Goal: Task Accomplishment & Management: Manage account settings

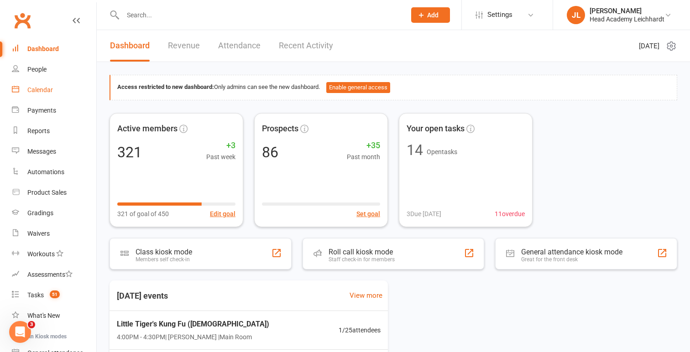
click at [50, 86] on div "Calendar" at bounding box center [40, 89] width 26 height 7
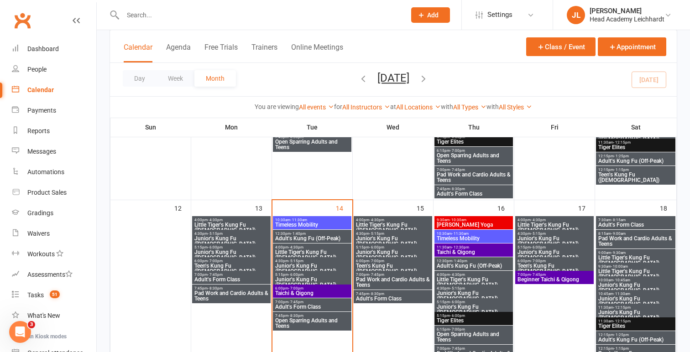
scroll to position [290, 0]
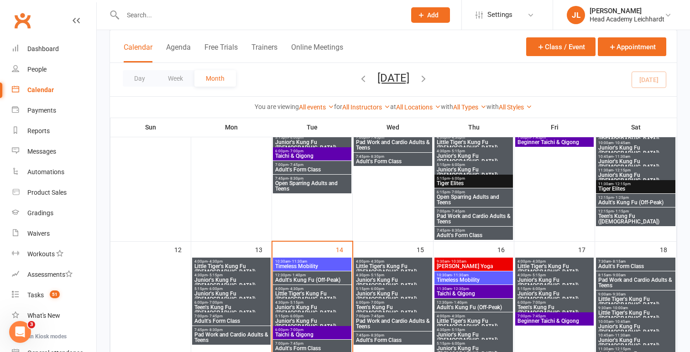
click at [295, 152] on span "- 7:00pm" at bounding box center [296, 151] width 15 height 4
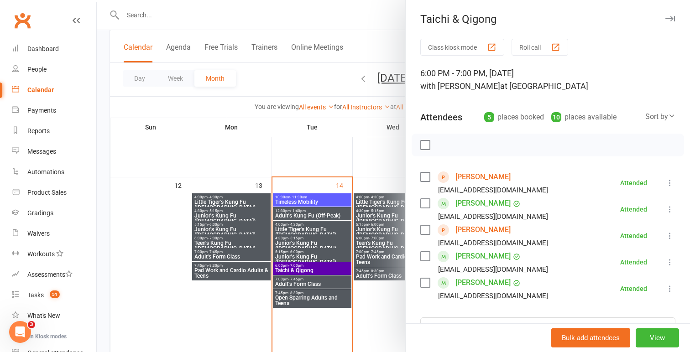
scroll to position [356, 0]
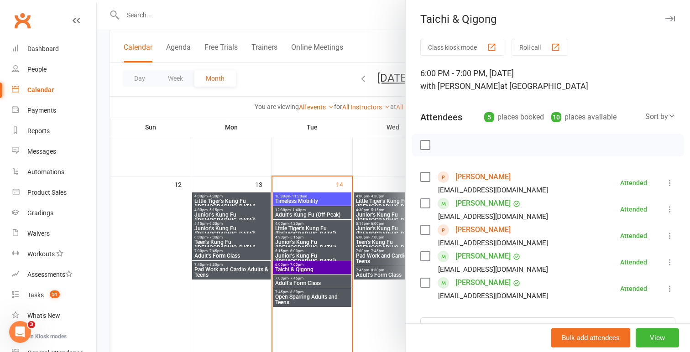
click at [475, 233] on link "[PERSON_NAME]" at bounding box center [483, 230] width 55 height 15
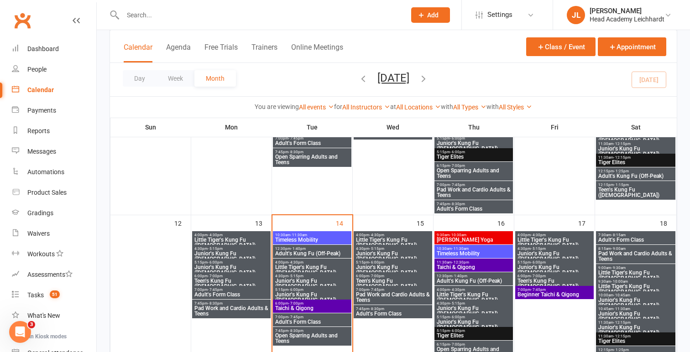
scroll to position [320, 0]
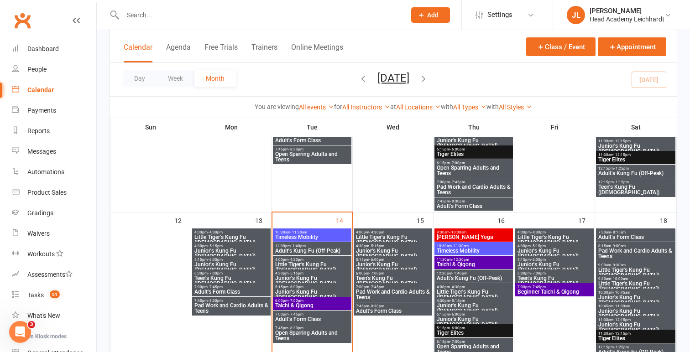
click at [297, 299] on span "- 7:00pm" at bounding box center [296, 301] width 15 height 4
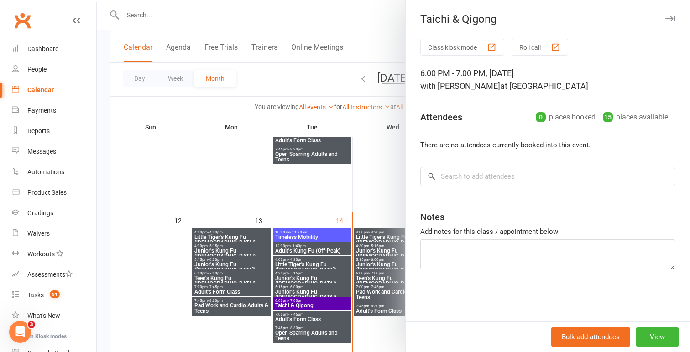
click at [313, 213] on div at bounding box center [394, 176] width 594 height 352
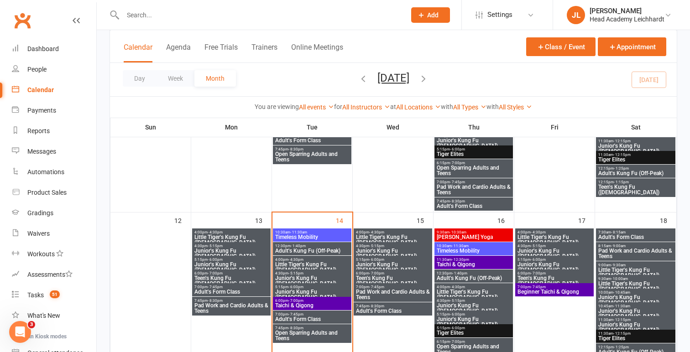
click at [300, 251] on span "Adult's Kung Fu (Off-Peak)" at bounding box center [312, 250] width 75 height 5
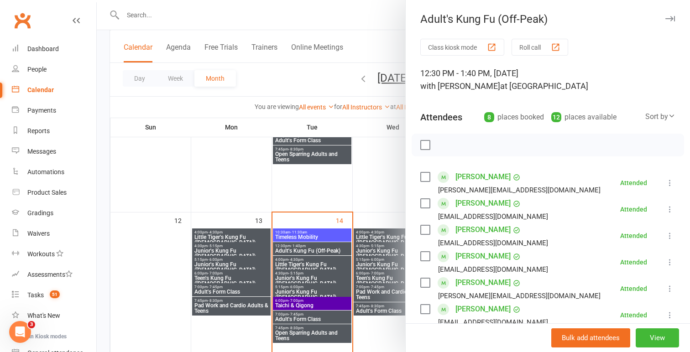
click at [295, 202] on div at bounding box center [394, 176] width 594 height 352
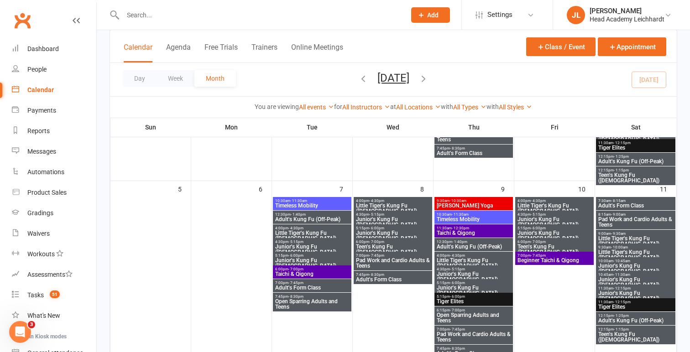
scroll to position [165, 0]
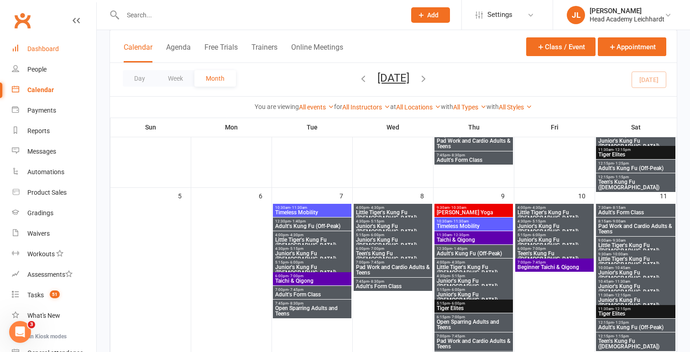
click at [58, 58] on link "Dashboard" at bounding box center [54, 49] width 84 height 21
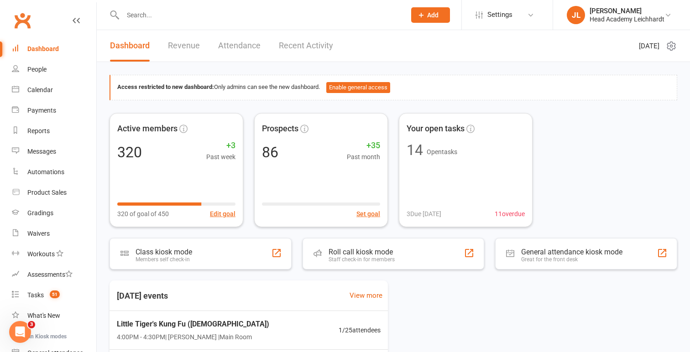
click at [339, 14] on input "text" at bounding box center [259, 15] width 279 height 13
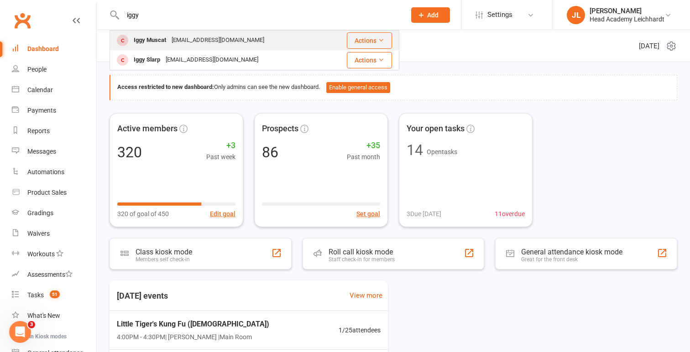
type input "iggy"
click at [328, 39] on div "Actions" at bounding box center [360, 40] width 64 height 16
click at [242, 35] on div "Iggy Muscat [EMAIL_ADDRESS][DOMAIN_NAME]" at bounding box center [218, 40] width 217 height 19
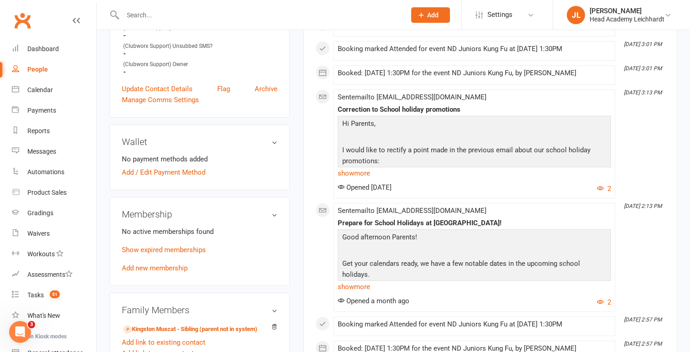
scroll to position [317, 0]
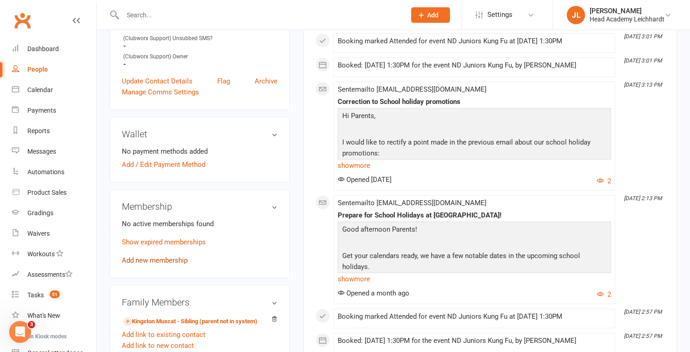
click at [158, 257] on link "Add new membership" at bounding box center [155, 261] width 66 height 8
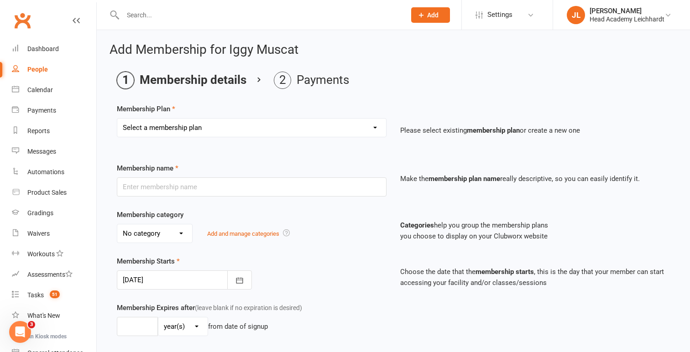
click at [200, 135] on select "Select a membership plan Create new Membership Plan 10 Class Pass Little Tigers…" at bounding box center [251, 128] width 269 height 18
select select "25"
click at [117, 119] on select "Select a membership plan Create new Membership Plan 10 Class Pass Little Tigers…" at bounding box center [251, 128] width 269 height 18
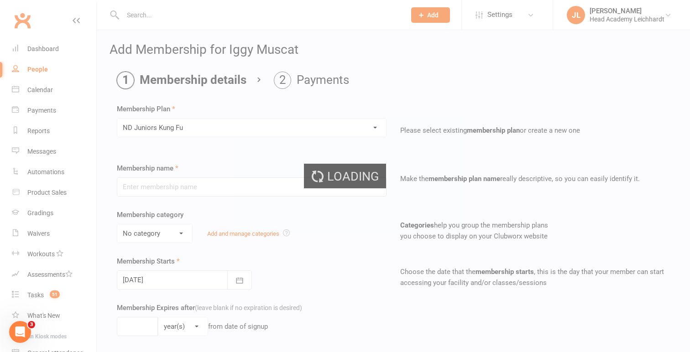
type input "ND Juniors Kung Fu"
select select "3"
type input "10"
select select "1"
type input "10"
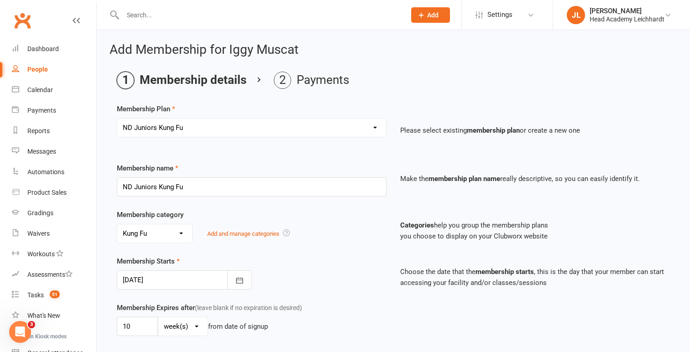
click at [149, 279] on div at bounding box center [184, 280] width 135 height 19
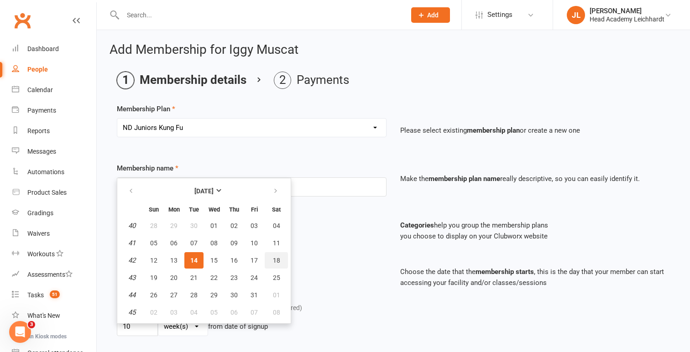
click at [276, 263] on span "18" at bounding box center [276, 260] width 7 height 7
type input "[DATE]"
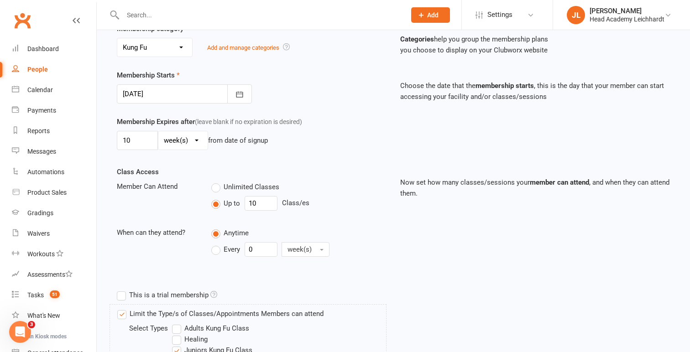
scroll to position [400, 0]
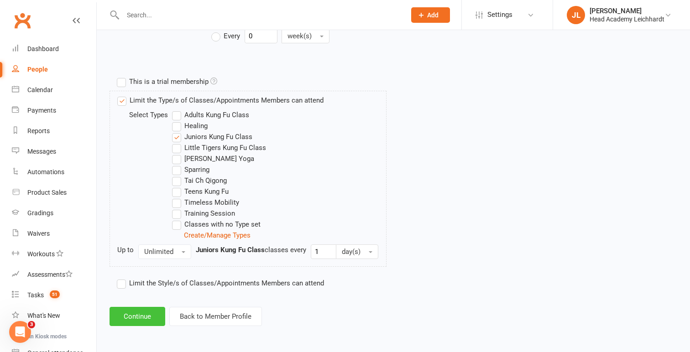
click at [150, 315] on button "Continue" at bounding box center [138, 316] width 56 height 19
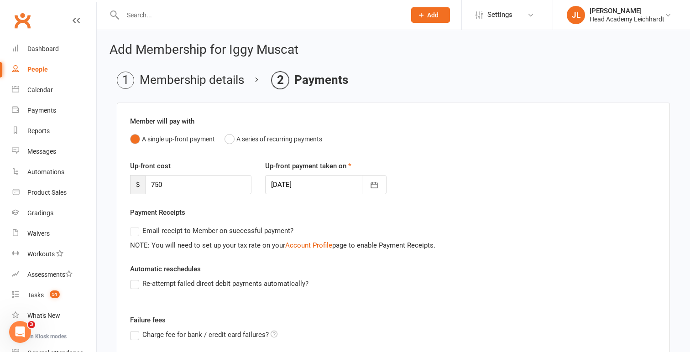
scroll to position [145, 0]
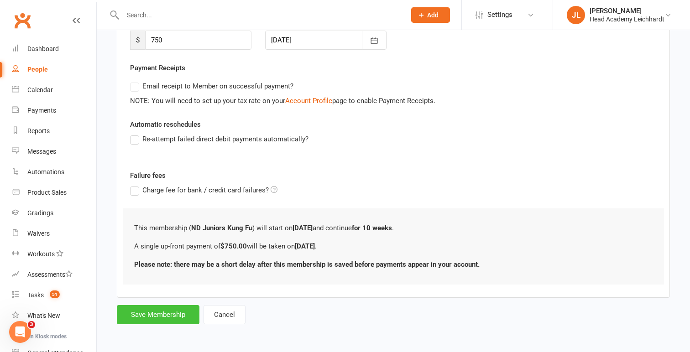
click at [150, 315] on button "Save Membership" at bounding box center [158, 314] width 83 height 19
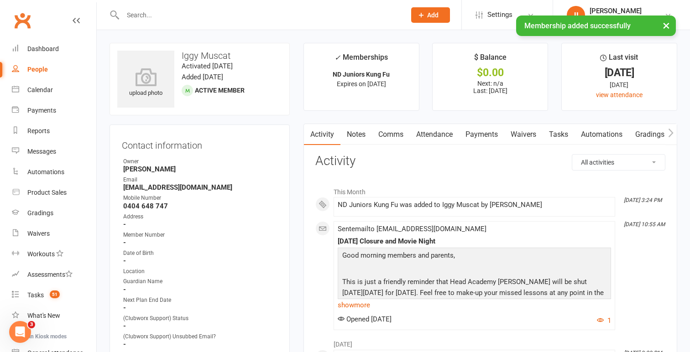
click at [483, 136] on link "Payments" at bounding box center [481, 134] width 45 height 21
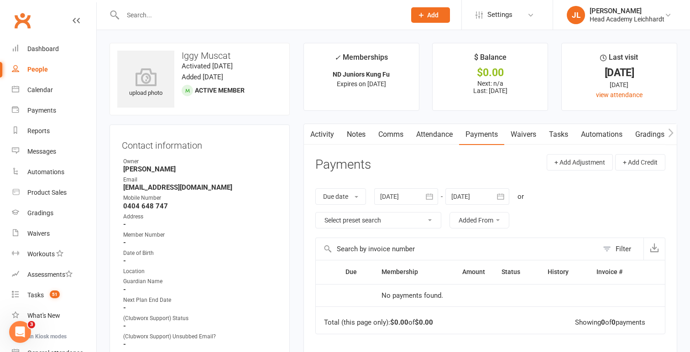
click at [472, 195] on div at bounding box center [478, 197] width 64 height 16
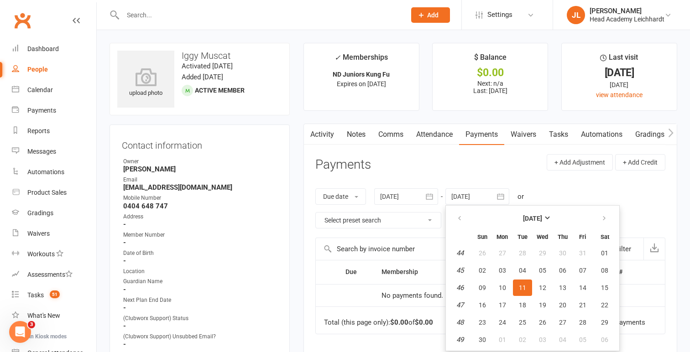
click at [508, 280] on td "10" at bounding box center [502, 288] width 19 height 16
click at [507, 282] on button "10" at bounding box center [502, 288] width 19 height 16
type input "[DATE]"
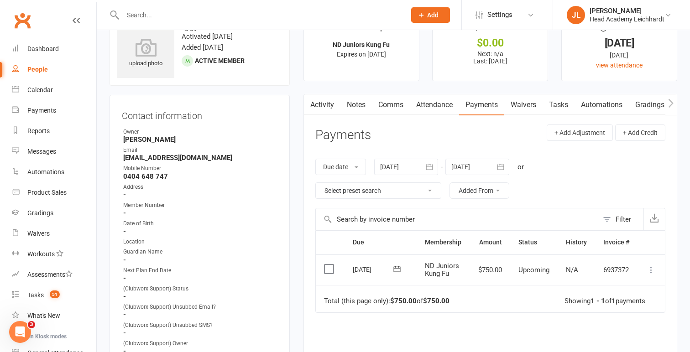
scroll to position [31, 0]
click at [653, 268] on icon at bounding box center [651, 269] width 9 height 9
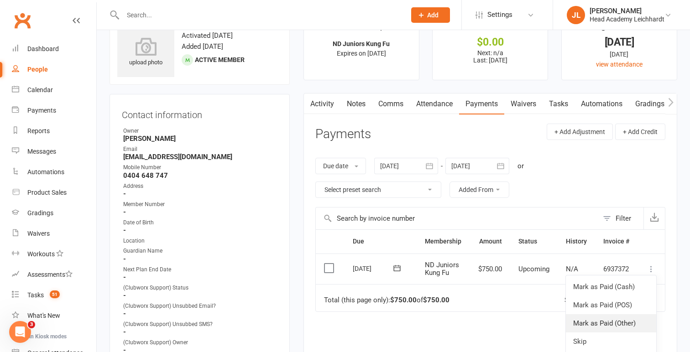
click at [613, 317] on link "Mark as Paid (Other)" at bounding box center [611, 324] width 90 height 18
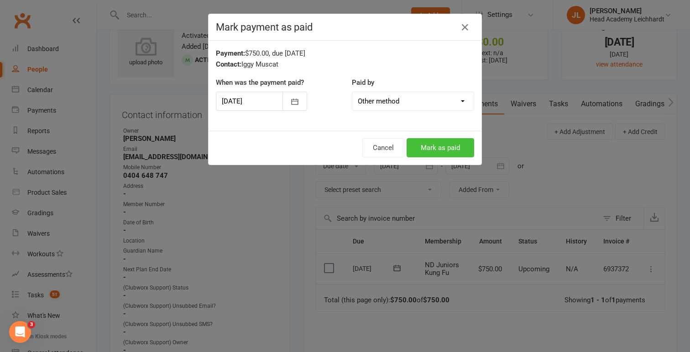
click at [443, 150] on button "Mark as paid" at bounding box center [441, 147] width 68 height 19
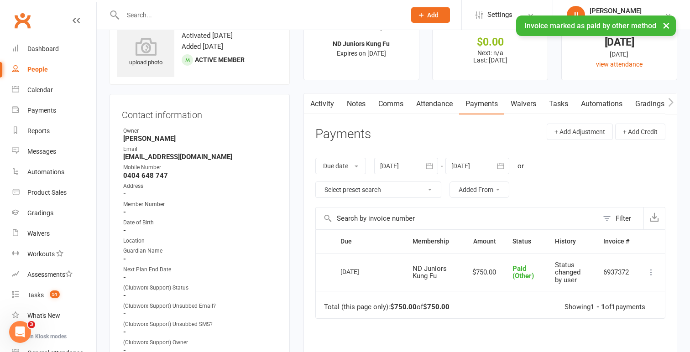
scroll to position [0, 0]
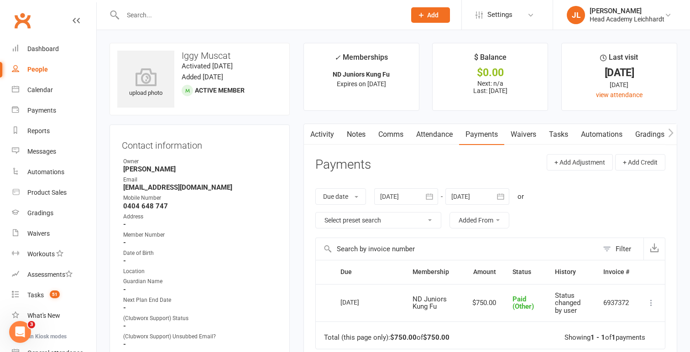
click at [353, 5] on div at bounding box center [255, 15] width 290 height 30
click at [350, 10] on input "text" at bounding box center [259, 15] width 279 height 13
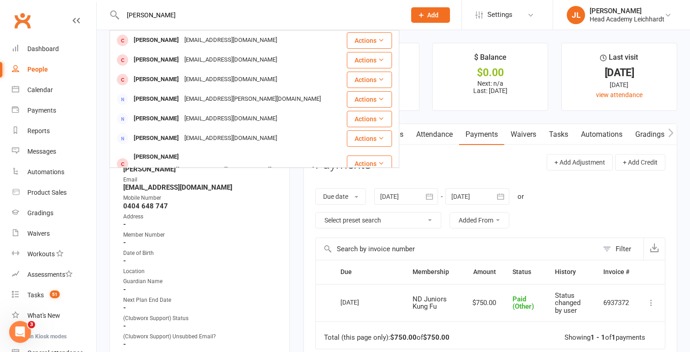
type input "[PERSON_NAME]"
click at [281, 44] on div "[PERSON_NAME] [EMAIL_ADDRESS][DOMAIN_NAME]" at bounding box center [228, 40] width 236 height 19
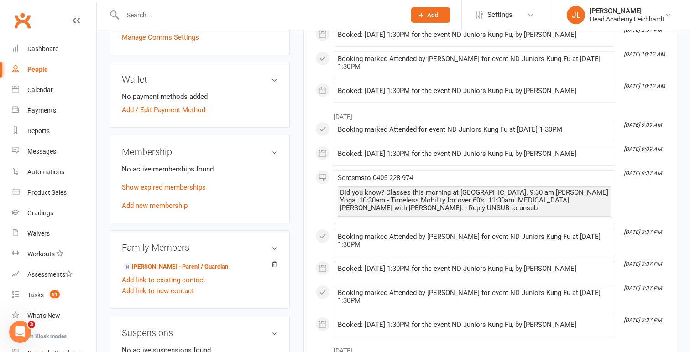
scroll to position [373, 0]
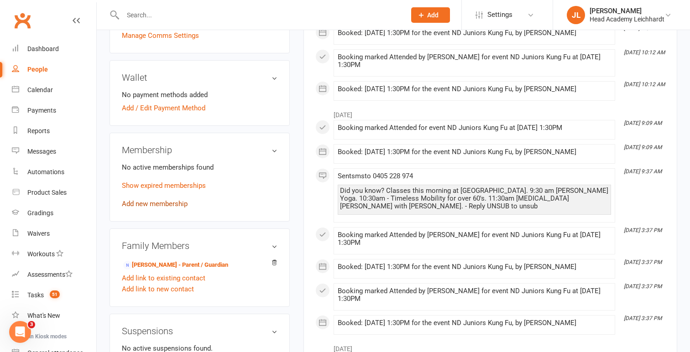
click at [184, 204] on link "Add new membership" at bounding box center [155, 204] width 66 height 8
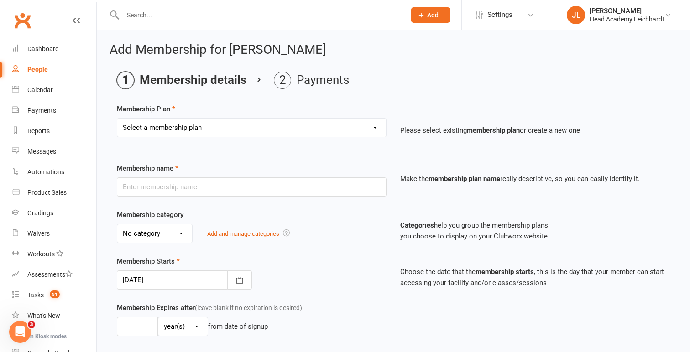
click at [218, 133] on select "Select a membership plan Create new Membership Plan 10 Class Pass Little Tigers…" at bounding box center [251, 128] width 269 height 18
select select "25"
click at [117, 119] on select "Select a membership plan Create new Membership Plan 10 Class Pass Little Tigers…" at bounding box center [251, 128] width 269 height 18
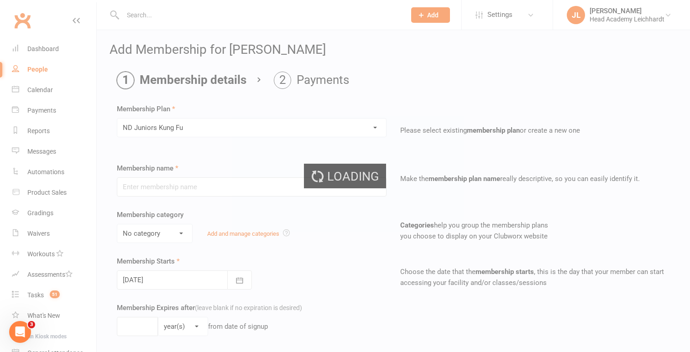
type input "ND Juniors Kung Fu"
select select "3"
type input "10"
select select "1"
type input "10"
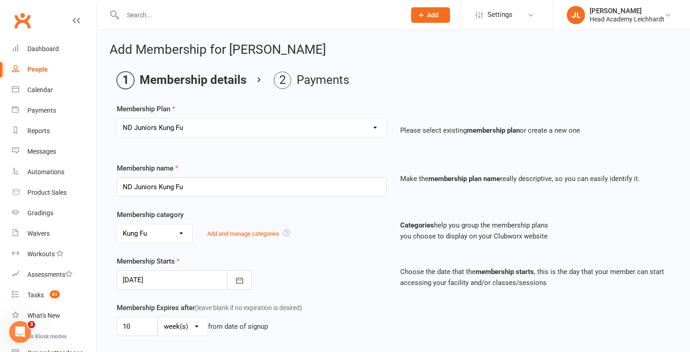
click at [156, 276] on div at bounding box center [184, 280] width 135 height 19
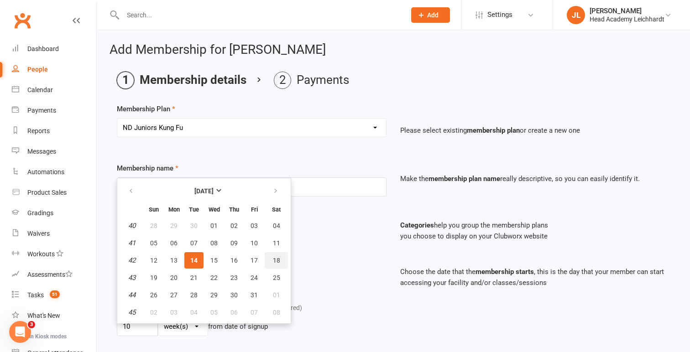
click at [280, 265] on button "18" at bounding box center [276, 260] width 23 height 16
type input "[DATE]"
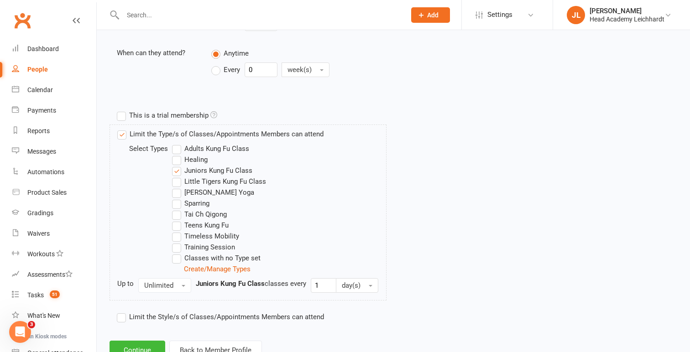
scroll to position [400, 0]
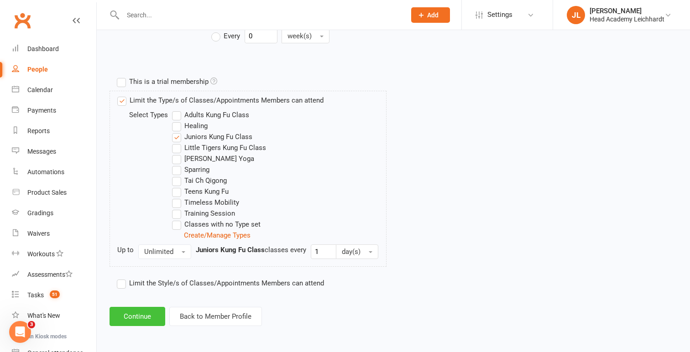
click at [138, 316] on button "Continue" at bounding box center [138, 316] width 56 height 19
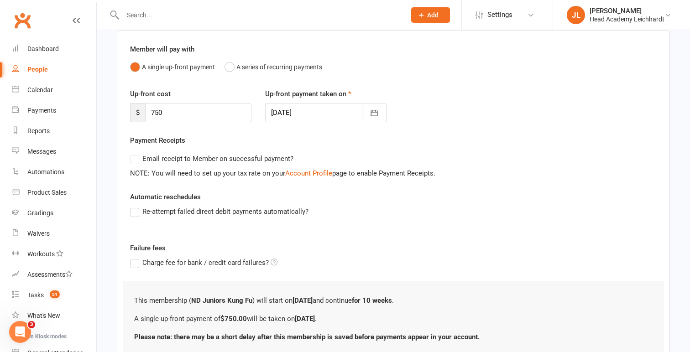
scroll to position [145, 0]
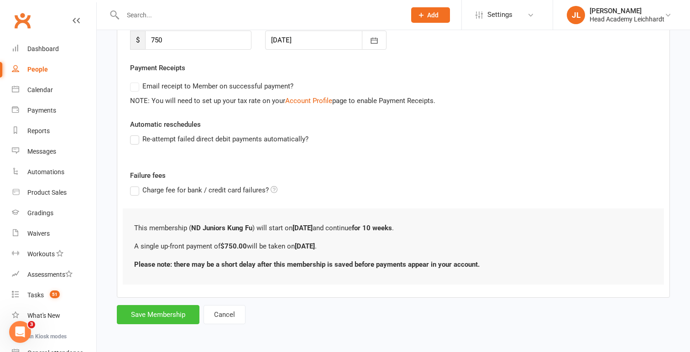
click at [142, 314] on button "Save Membership" at bounding box center [158, 314] width 83 height 19
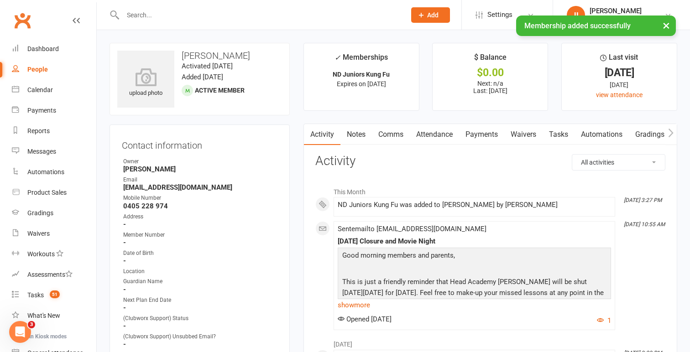
click at [494, 131] on link "Payments" at bounding box center [481, 134] width 45 height 21
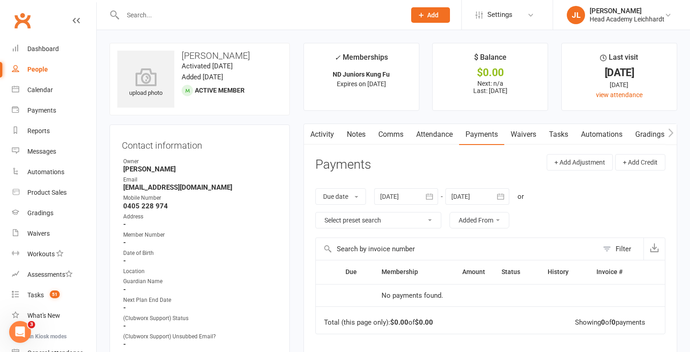
click at [468, 201] on div at bounding box center [478, 197] width 64 height 16
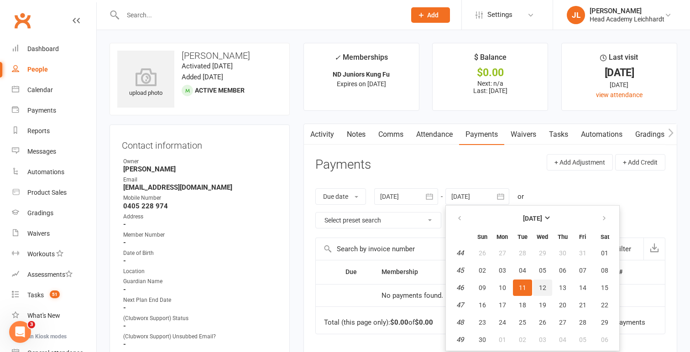
click at [546, 285] on span "12" at bounding box center [542, 287] width 7 height 7
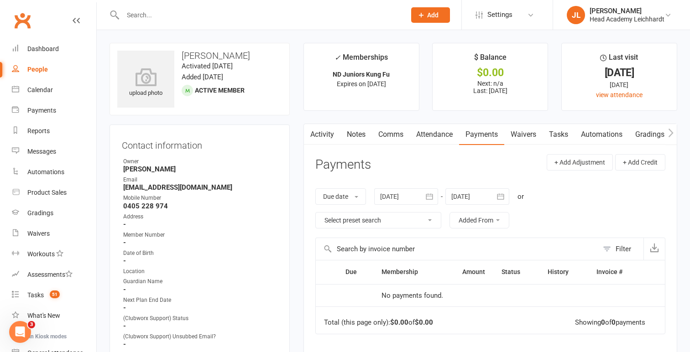
click at [485, 194] on div at bounding box center [478, 197] width 64 height 16
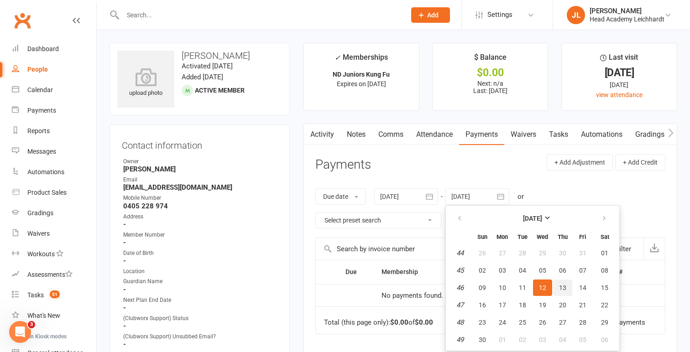
click at [564, 289] on span "13" at bounding box center [562, 287] width 7 height 7
type input "[DATE]"
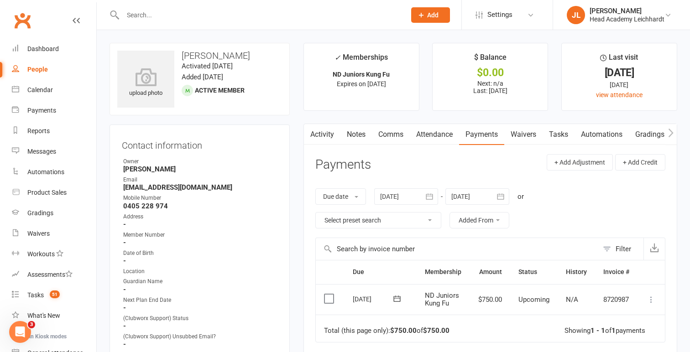
click at [650, 303] on icon at bounding box center [651, 299] width 9 height 9
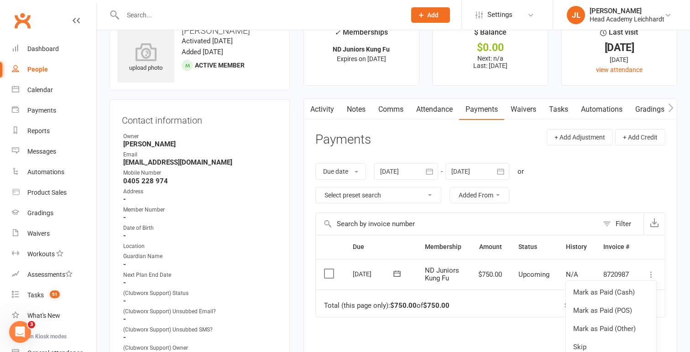
scroll to position [26, 0]
click at [610, 330] on link "Mark as Paid (Other)" at bounding box center [611, 329] width 90 height 18
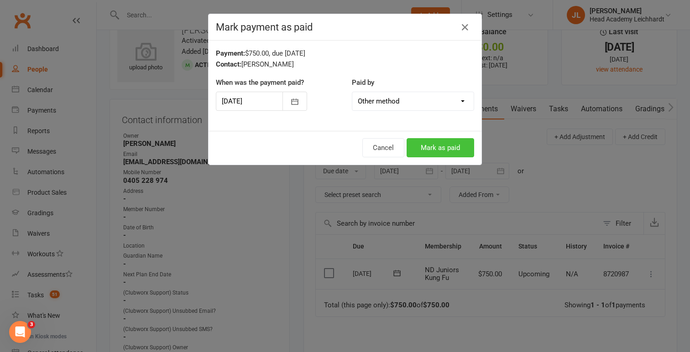
click at [451, 148] on button "Mark as paid" at bounding box center [441, 147] width 68 height 19
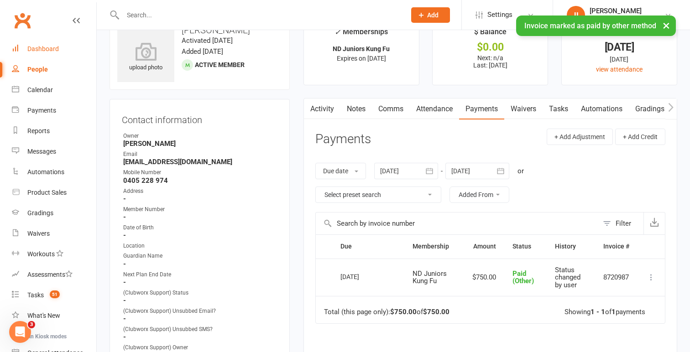
click at [73, 51] on link "Dashboard" at bounding box center [54, 49] width 84 height 21
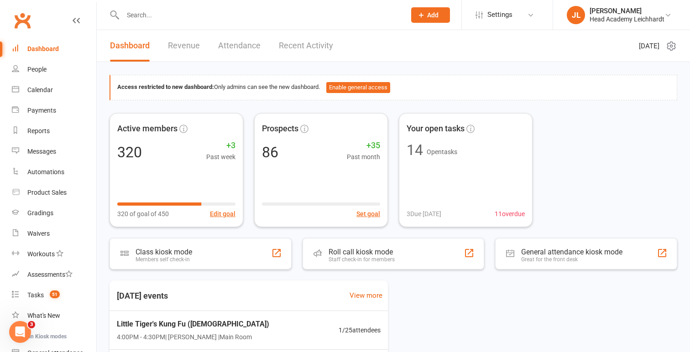
click at [378, 22] on div at bounding box center [255, 15] width 290 height 30
click at [378, 21] on div at bounding box center [255, 15] width 290 height 30
click at [376, 21] on div at bounding box center [255, 15] width 290 height 30
click at [376, 20] on input "text" at bounding box center [259, 15] width 279 height 13
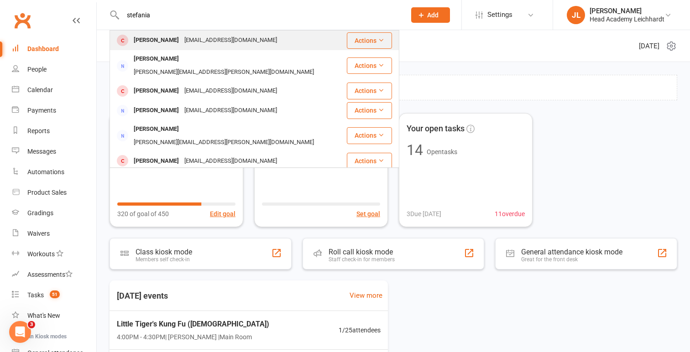
type input "stefania"
click at [300, 40] on div "[PERSON_NAME] [EMAIL_ADDRESS][DOMAIN_NAME]" at bounding box center [228, 40] width 236 height 19
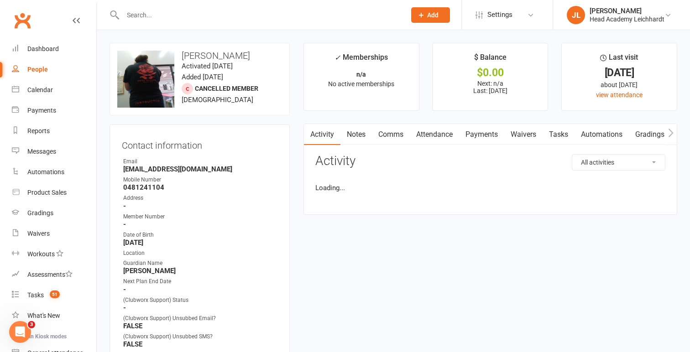
click at [471, 134] on link "Payments" at bounding box center [481, 134] width 45 height 21
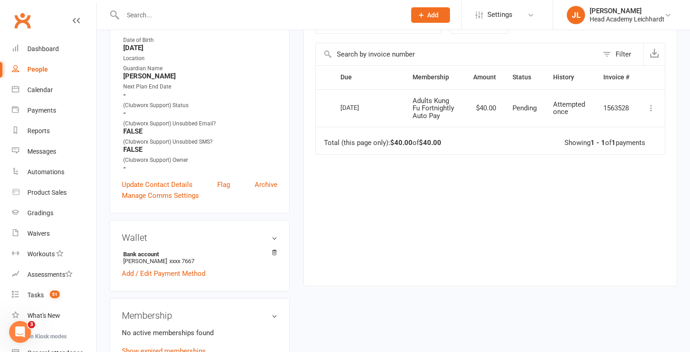
scroll to position [146, 0]
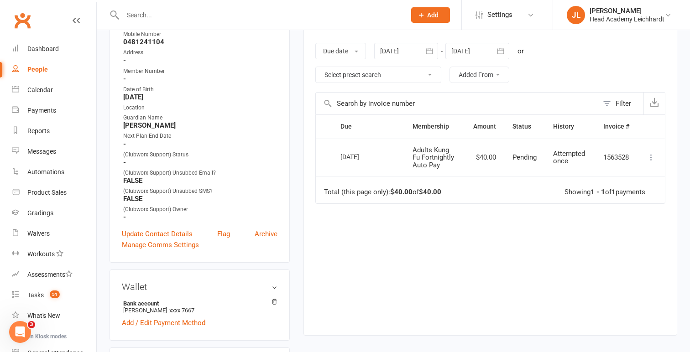
click at [647, 160] on icon at bounding box center [651, 157] width 9 height 9
click at [484, 182] on td "Total (this page only): $40.00 of $40.00 Showing 1 - 1 of 1 payments" at bounding box center [490, 189] width 349 height 27
